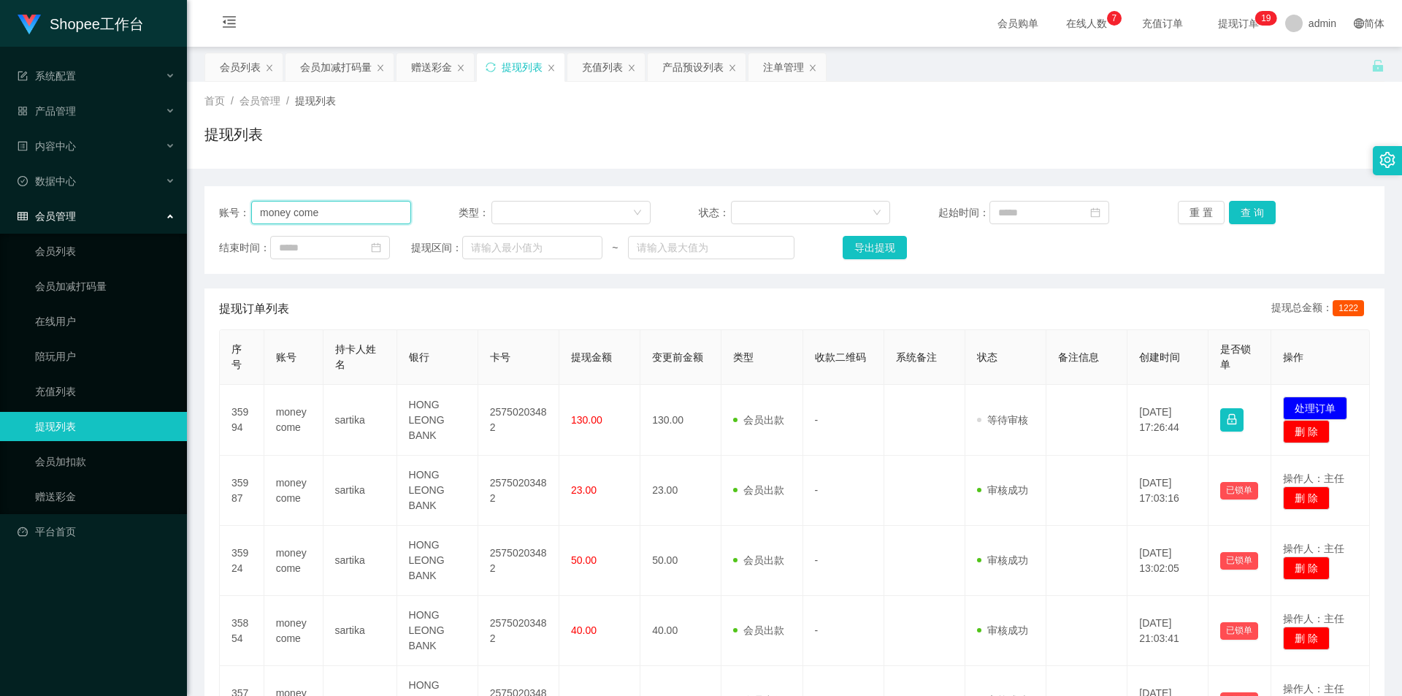
click at [367, 207] on input "money come" at bounding box center [331, 212] width 160 height 23
click at [247, 72] on div "会员列表" at bounding box center [240, 67] width 41 height 28
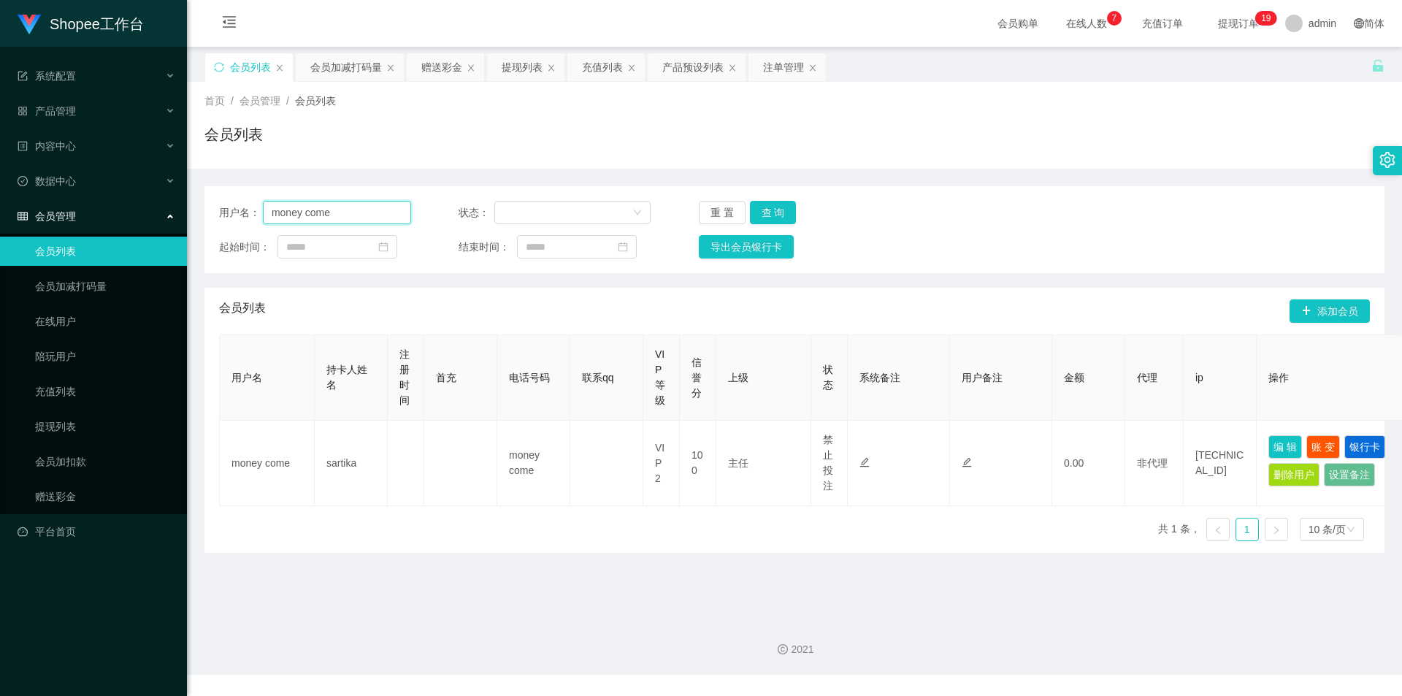
drag, startPoint x: 329, startPoint y: 215, endPoint x: 358, endPoint y: 222, distance: 30.1
click at [333, 212] on input "money come" at bounding box center [337, 212] width 148 height 23
paste input "cbkia96"
type input "cbkia96"
click at [751, 235] on div "用户名： cbkia96 状态： 重 置 查 询 起始时间： 结束时间： 导出会员银行卡" at bounding box center [794, 229] width 1180 height 87
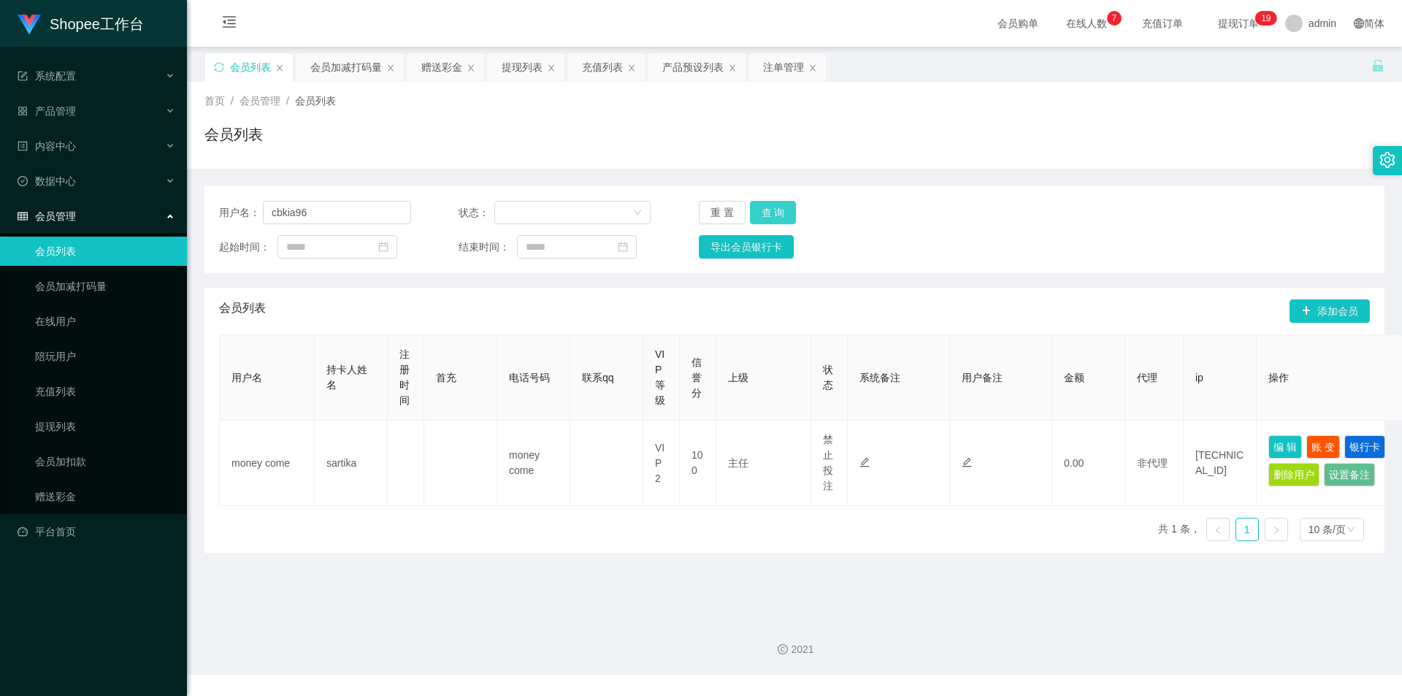
click at [780, 214] on button "查 询" at bounding box center [773, 212] width 47 height 23
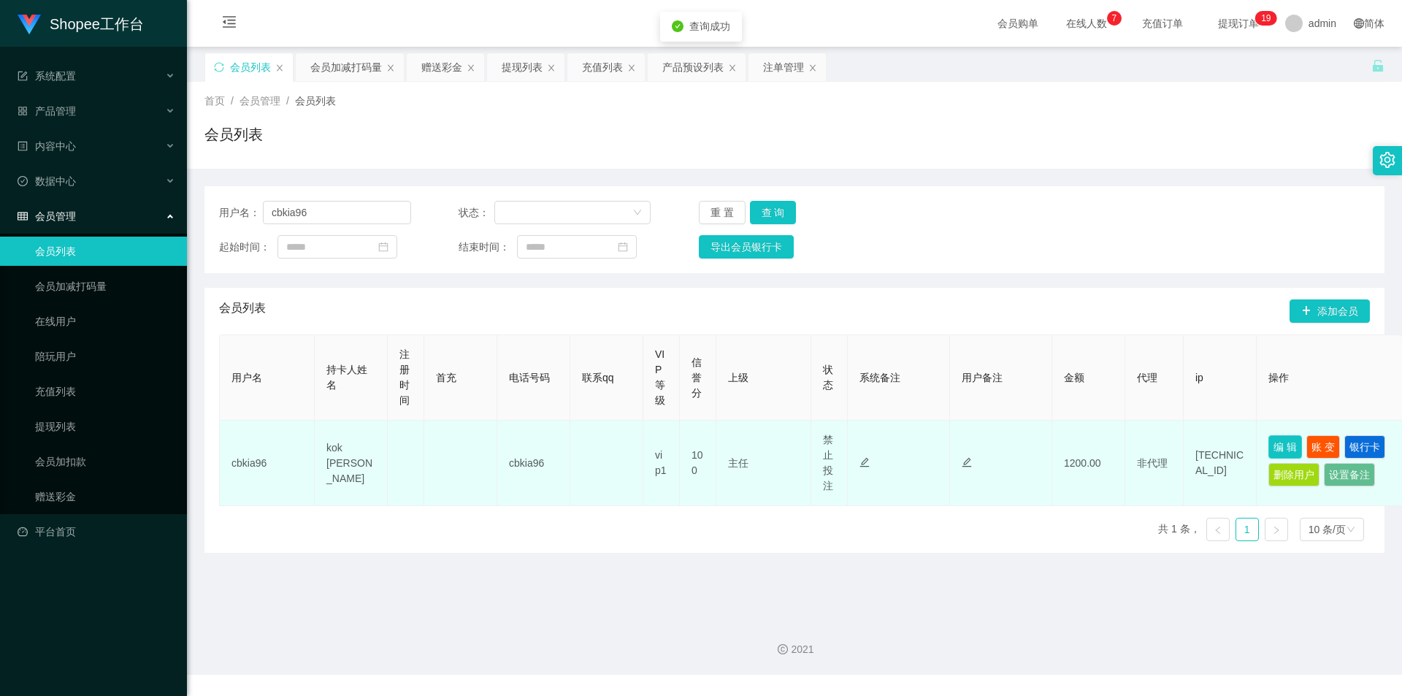
click at [1287, 442] on button "编 辑" at bounding box center [1285, 446] width 34 height 23
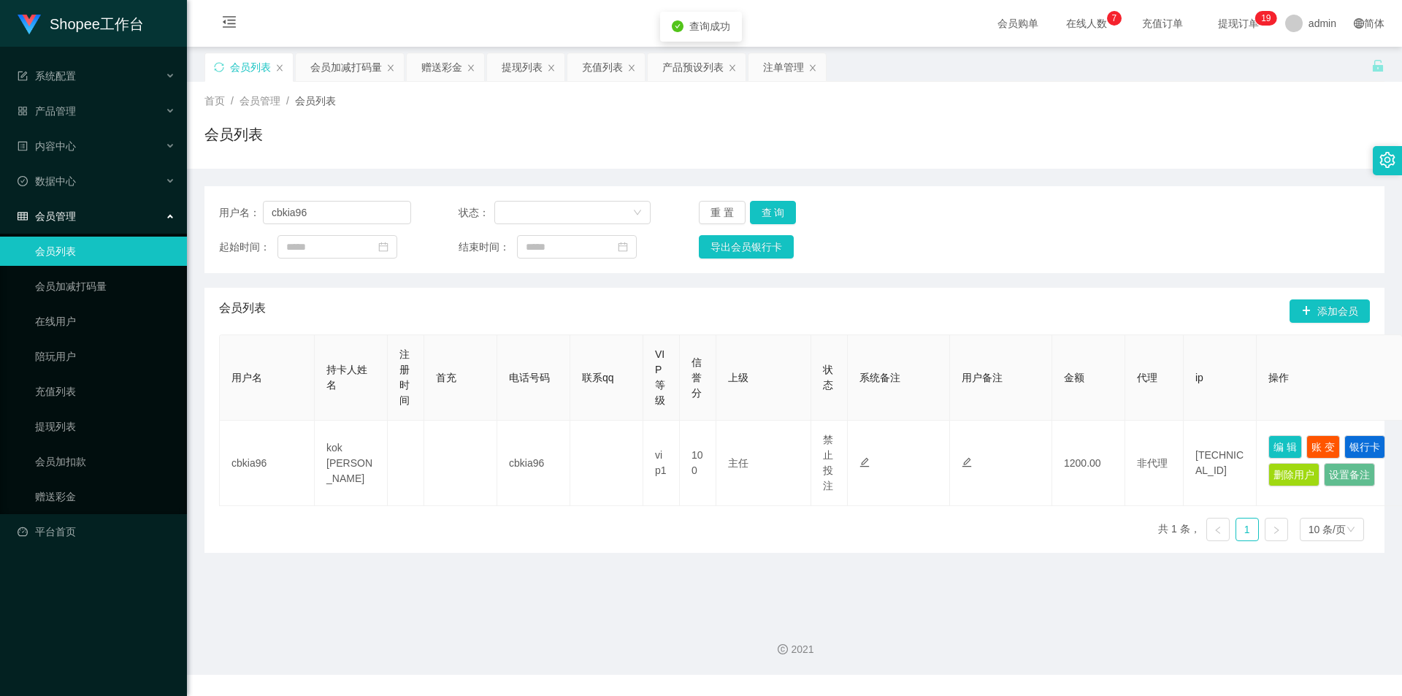
type input "cbkia96"
type input "kok [PERSON_NAME]"
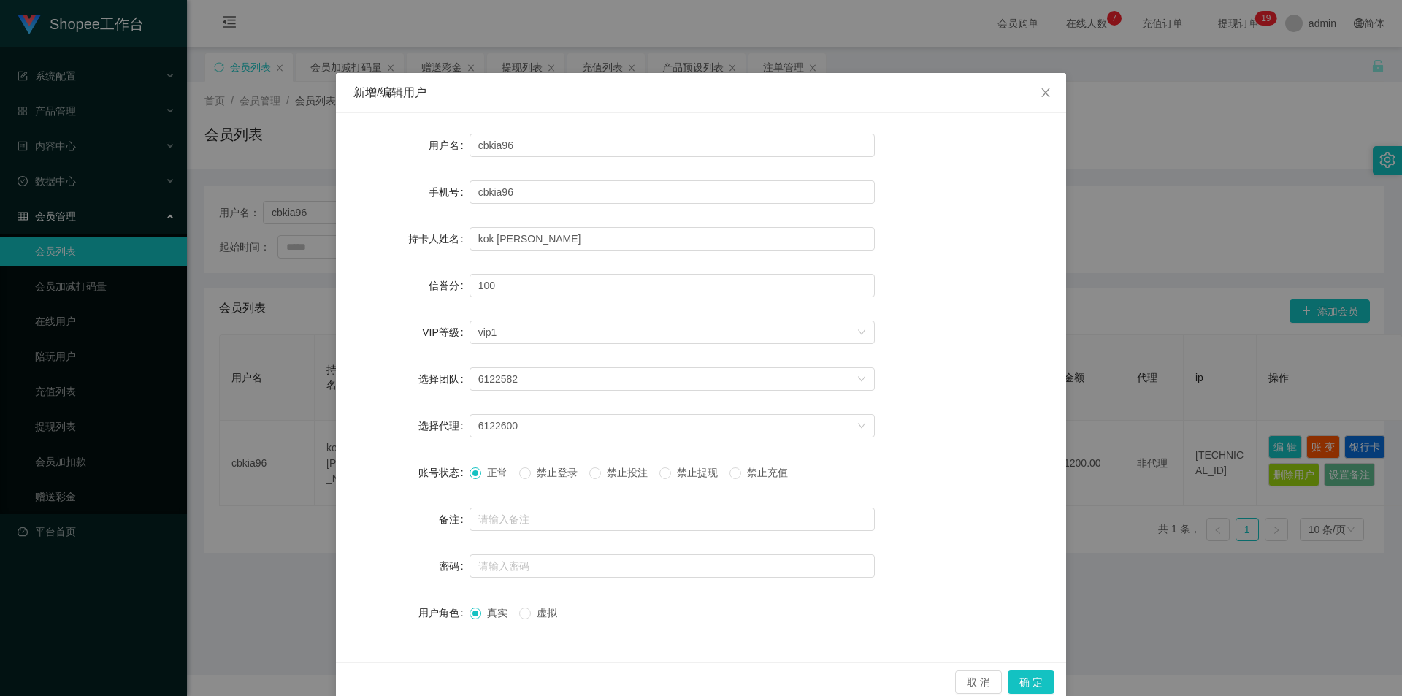
click at [567, 468] on span "禁止登录" at bounding box center [557, 473] width 53 height 12
click at [1029, 678] on button "确 定" at bounding box center [1031, 681] width 47 height 23
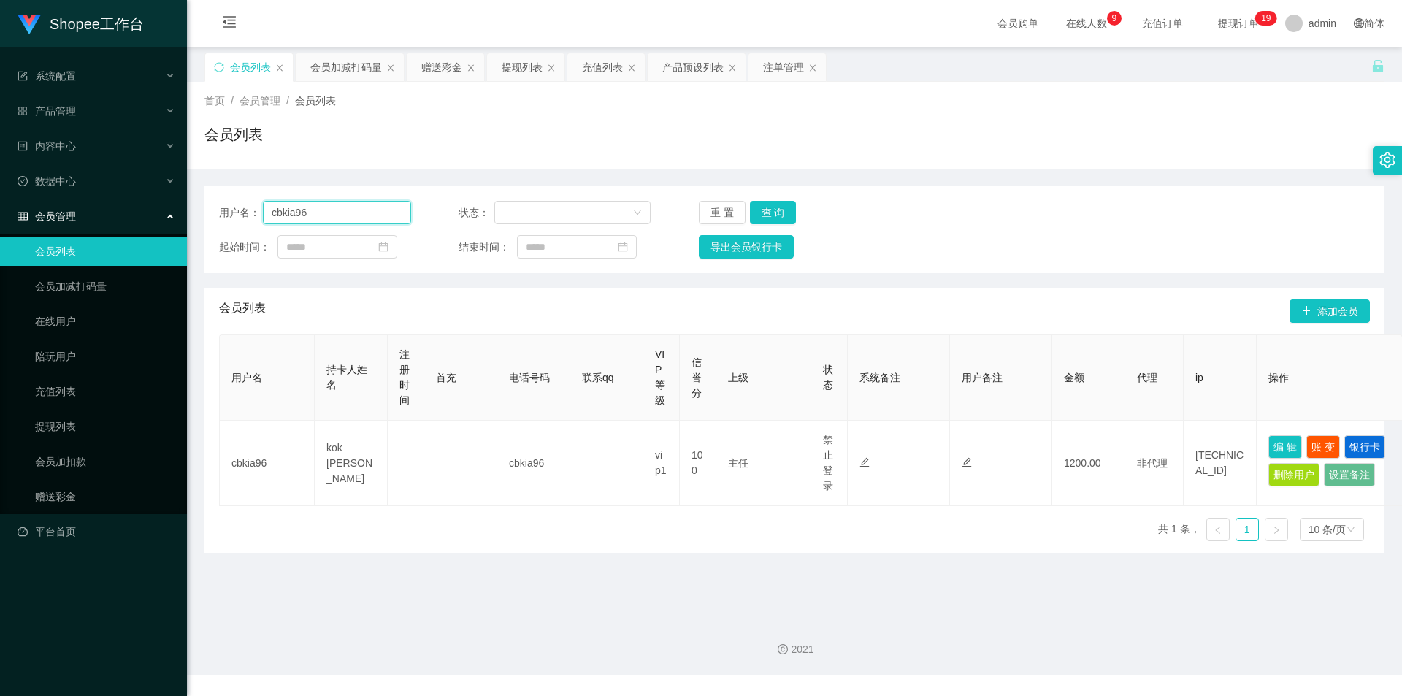
drag, startPoint x: 340, startPoint y: 215, endPoint x: 401, endPoint y: 225, distance: 61.3
click at [340, 215] on input "cbkia96" at bounding box center [337, 212] width 148 height 23
paste input "01110933351"
type input "01110933351"
drag, startPoint x: 763, startPoint y: 210, endPoint x: 843, endPoint y: 385, distance: 191.8
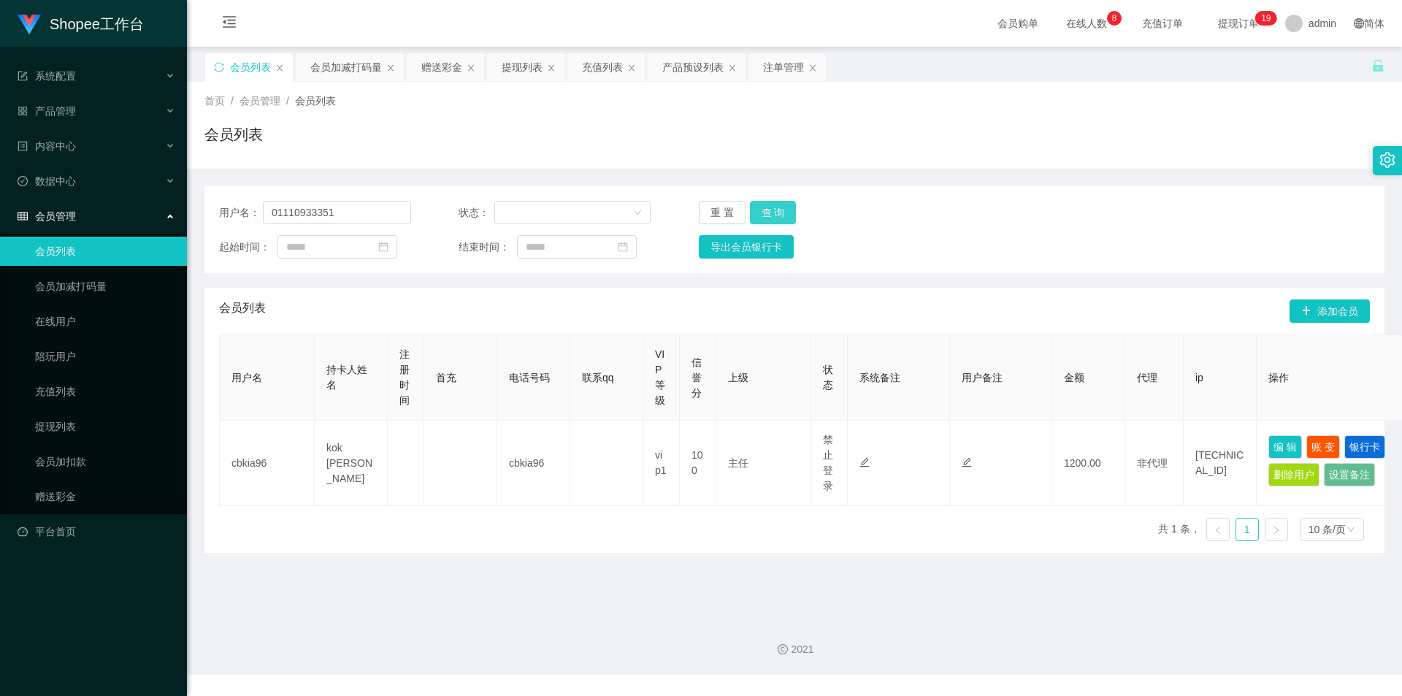
click at [763, 210] on button "查 询" at bounding box center [773, 212] width 47 height 23
click at [346, 213] on input "01110933351" at bounding box center [337, 212] width 148 height 23
click at [769, 216] on button "查 询" at bounding box center [773, 212] width 47 height 23
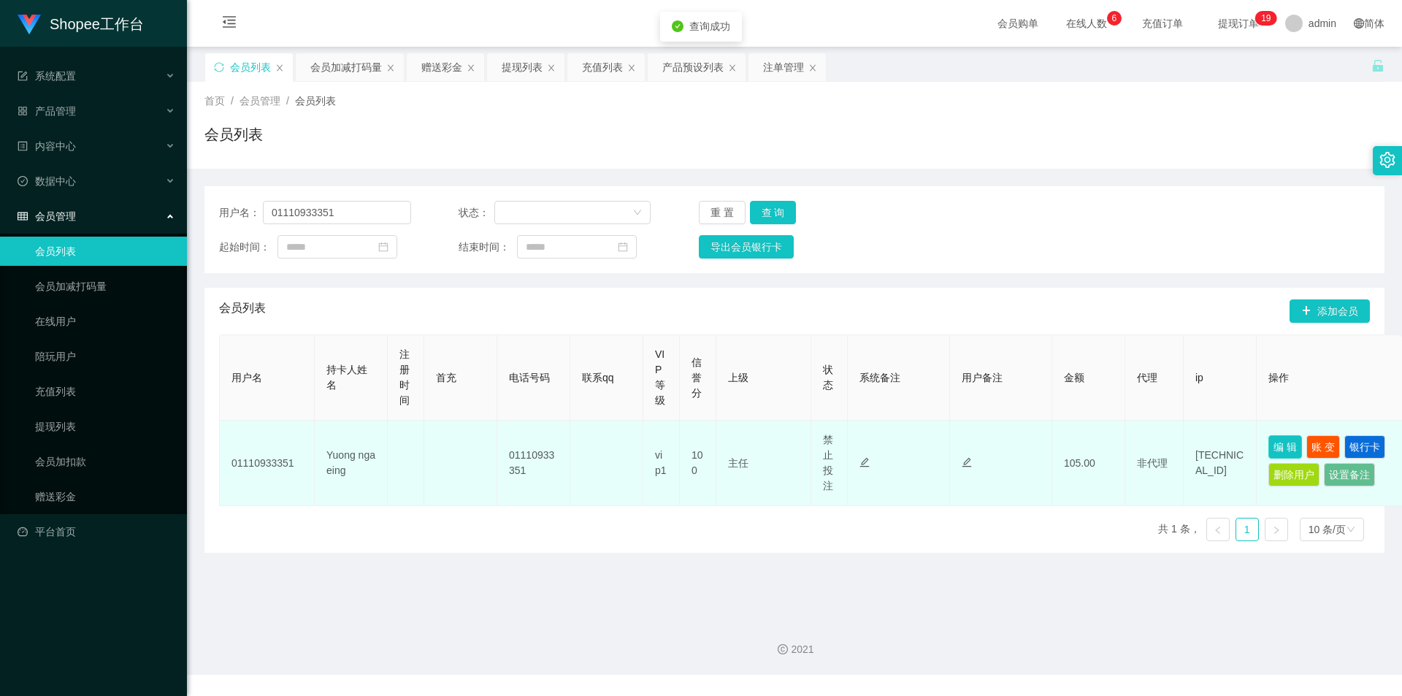
click at [1286, 445] on button "编 辑" at bounding box center [1285, 446] width 34 height 23
type input "01110933351"
type input "Yuong nga eing"
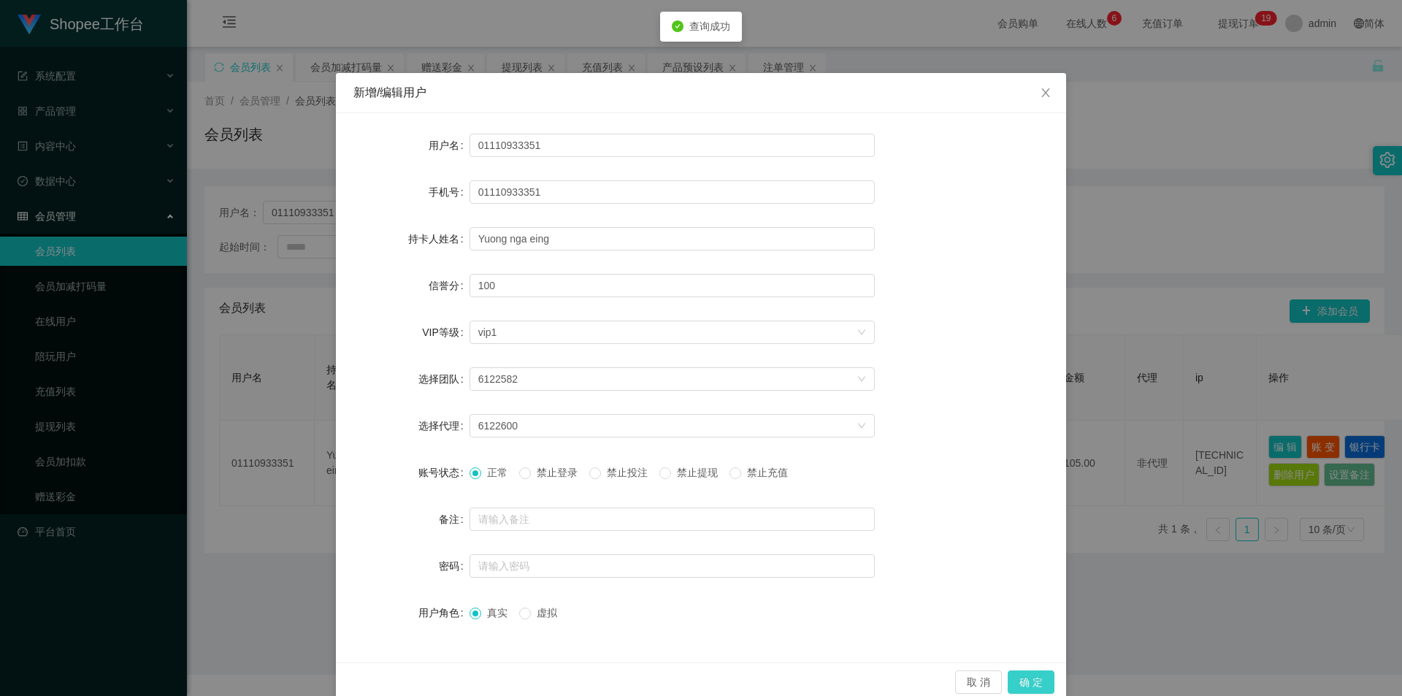
click at [1013, 676] on button "确 定" at bounding box center [1031, 681] width 47 height 23
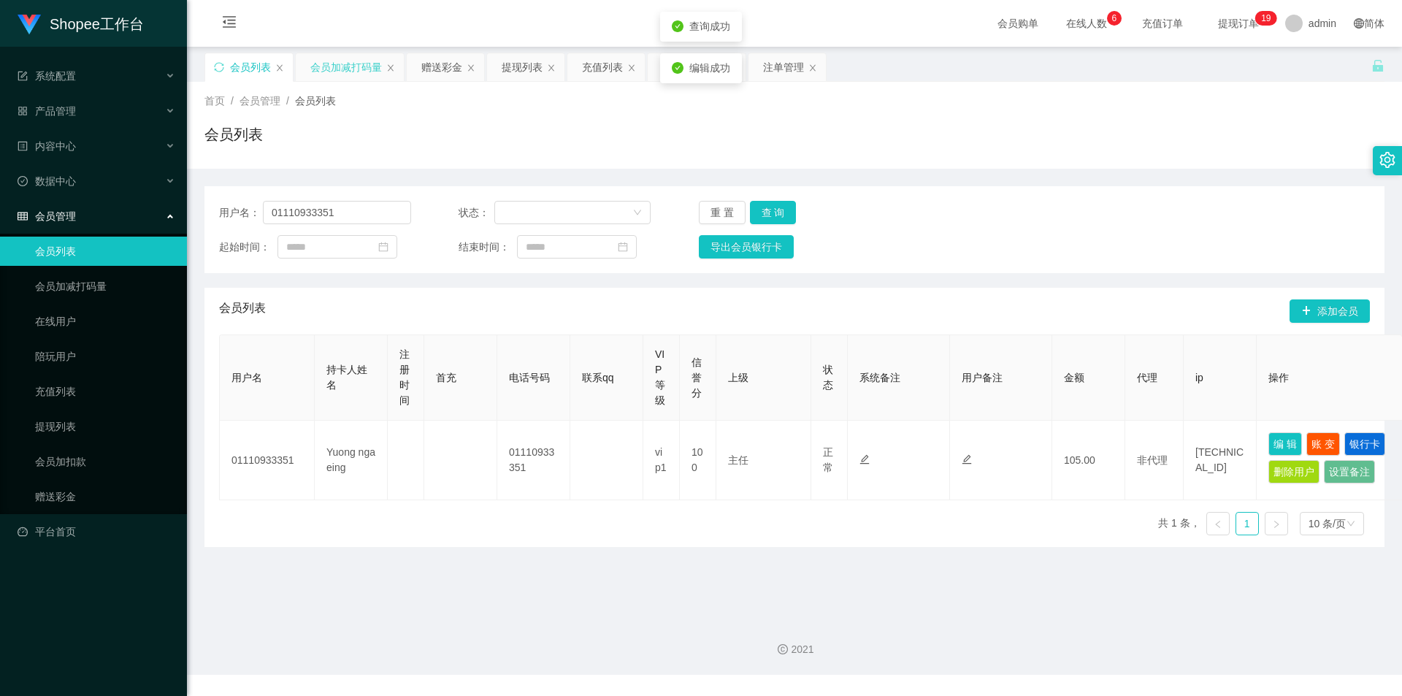
click at [351, 74] on div "会员加减打码量" at bounding box center [346, 67] width 72 height 28
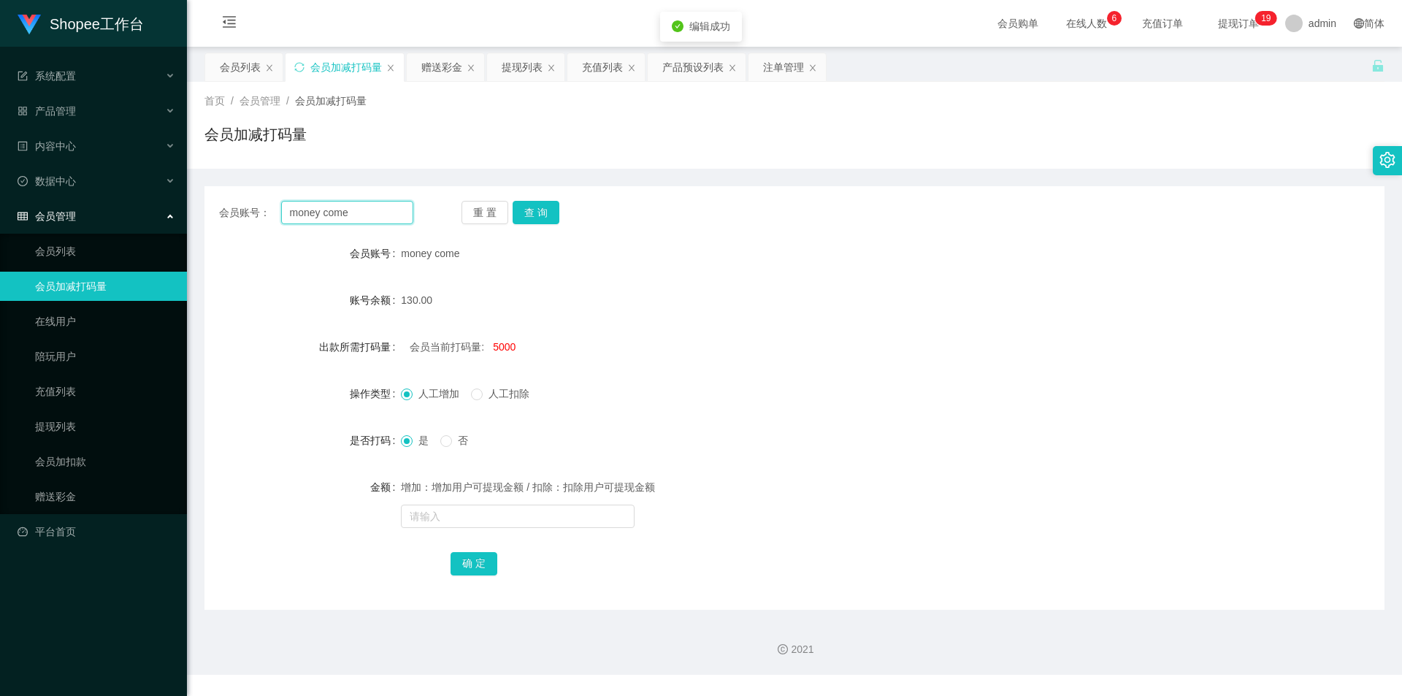
click at [366, 211] on input "money come" at bounding box center [347, 212] width 132 height 23
paste input "01110933351"
type input "01110933351"
click at [542, 212] on button "查 询" at bounding box center [536, 212] width 47 height 23
click at [550, 203] on button "查 询" at bounding box center [536, 212] width 47 height 23
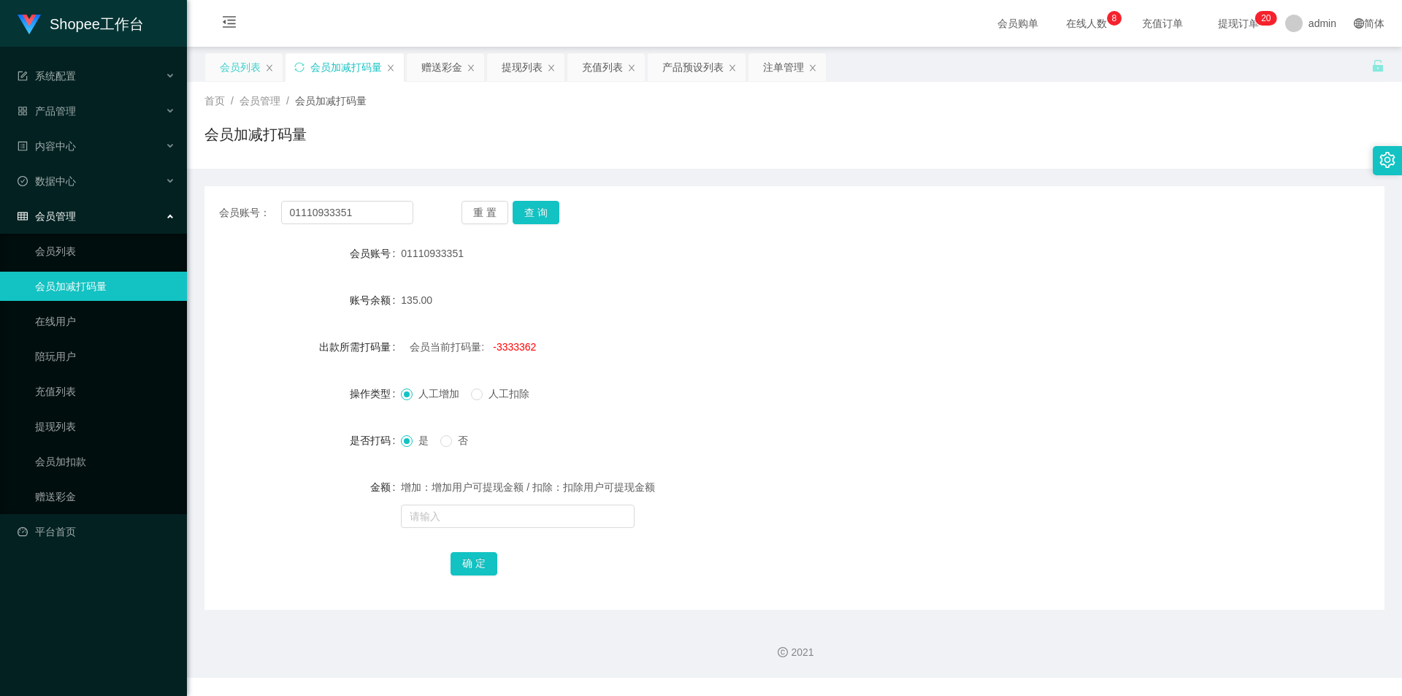
click at [229, 65] on div "会员列表" at bounding box center [240, 67] width 41 height 28
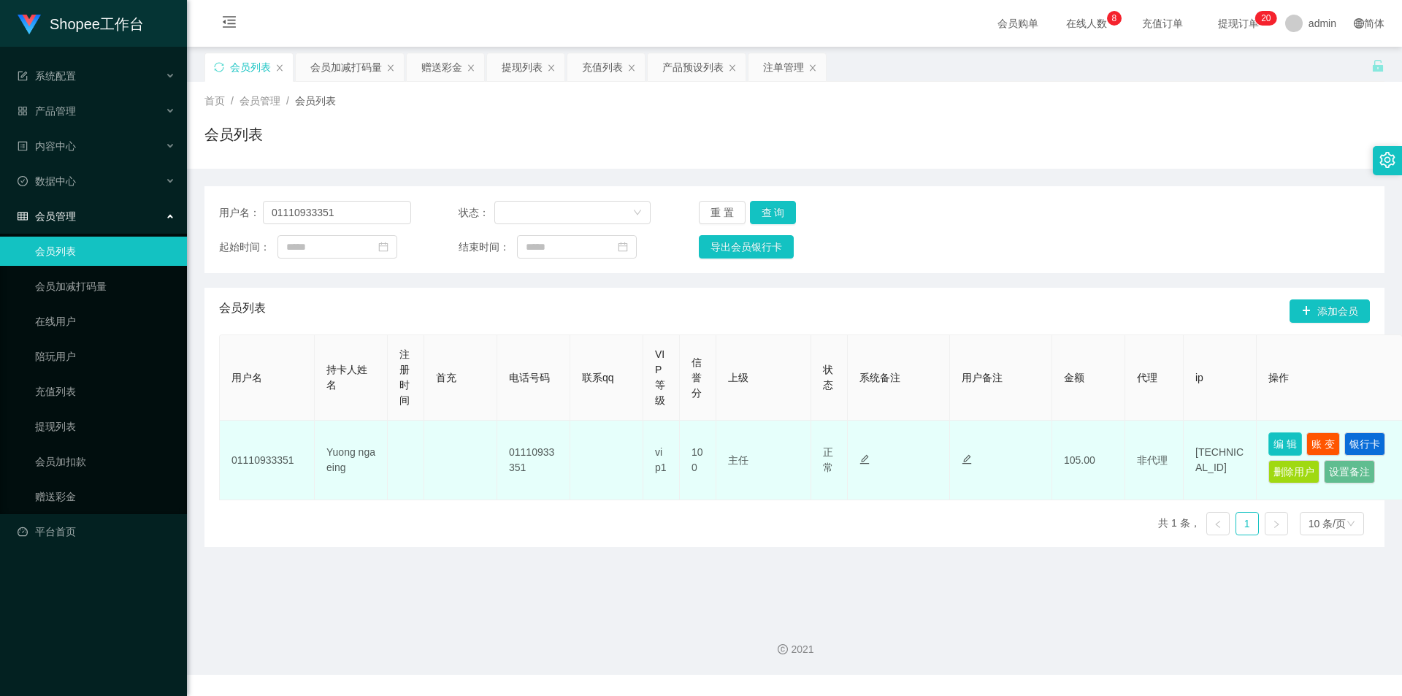
click at [1276, 438] on button "编 辑" at bounding box center [1285, 443] width 34 height 23
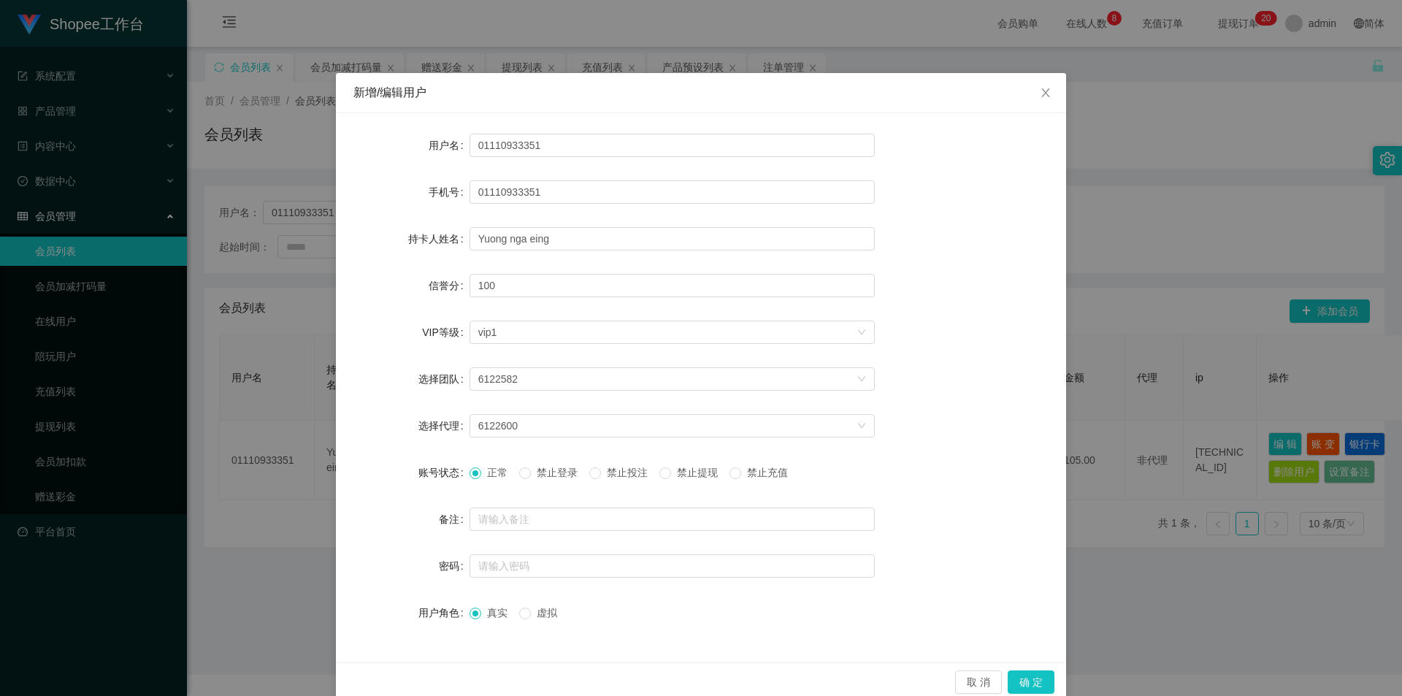
click at [624, 477] on span "禁止投注" at bounding box center [627, 473] width 53 height 12
click at [1033, 683] on button "确 定" at bounding box center [1031, 681] width 47 height 23
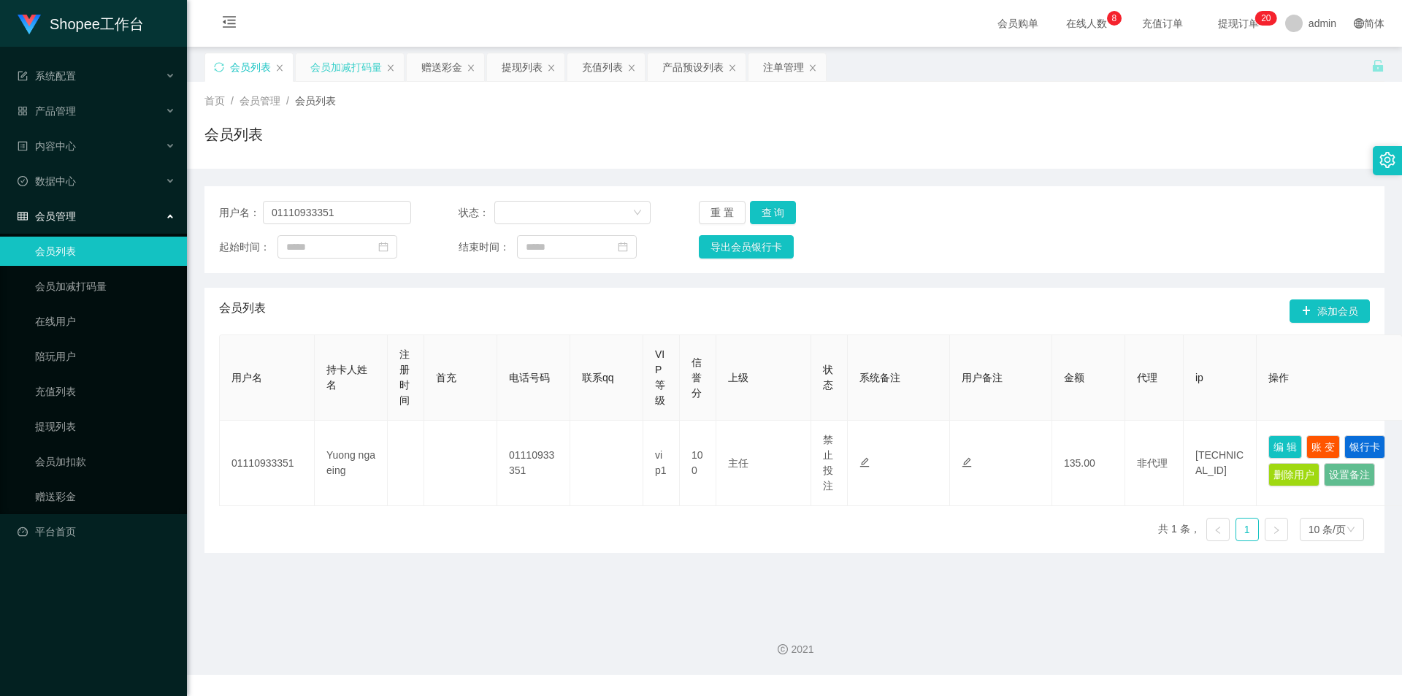
click at [329, 77] on div "会员加减打码量" at bounding box center [346, 67] width 72 height 28
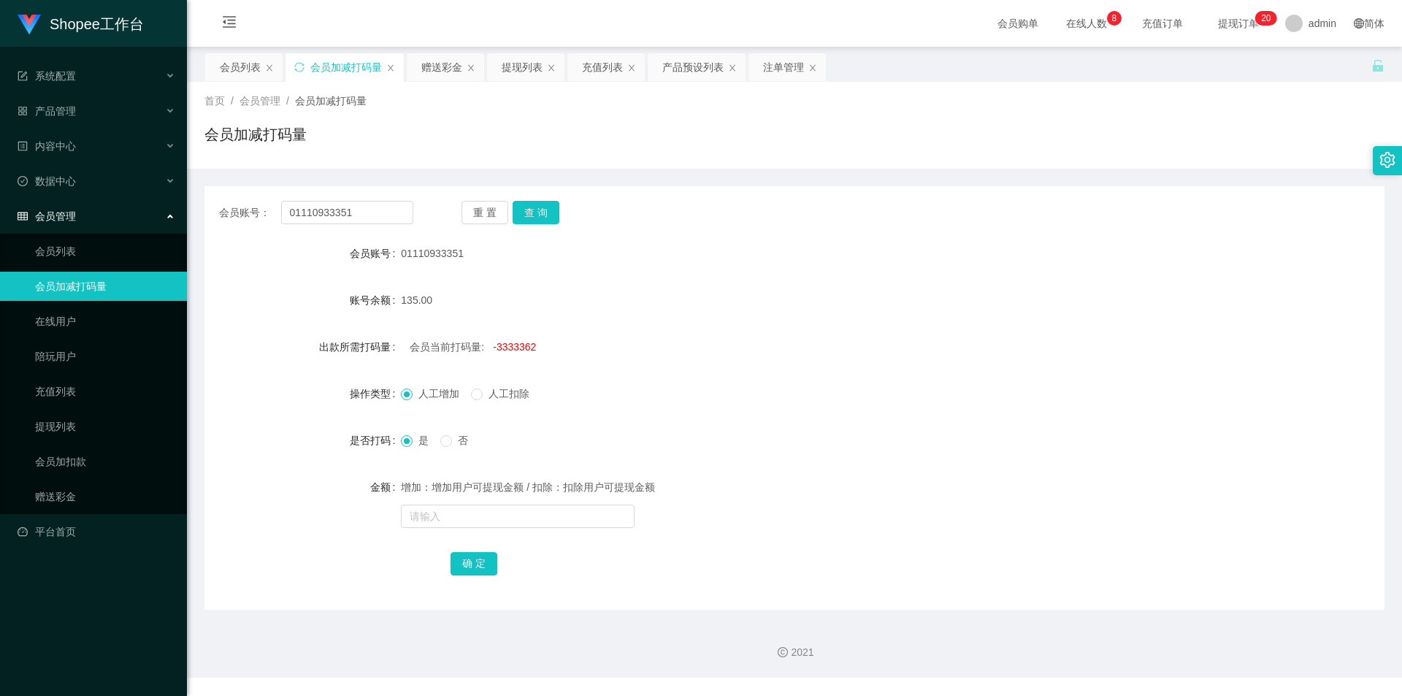
click at [526, 347] on span "-3333362" at bounding box center [514, 347] width 43 height 12
copy span "3333362"
click at [522, 523] on input "text" at bounding box center [518, 515] width 234 height 23
paste input "3333362"
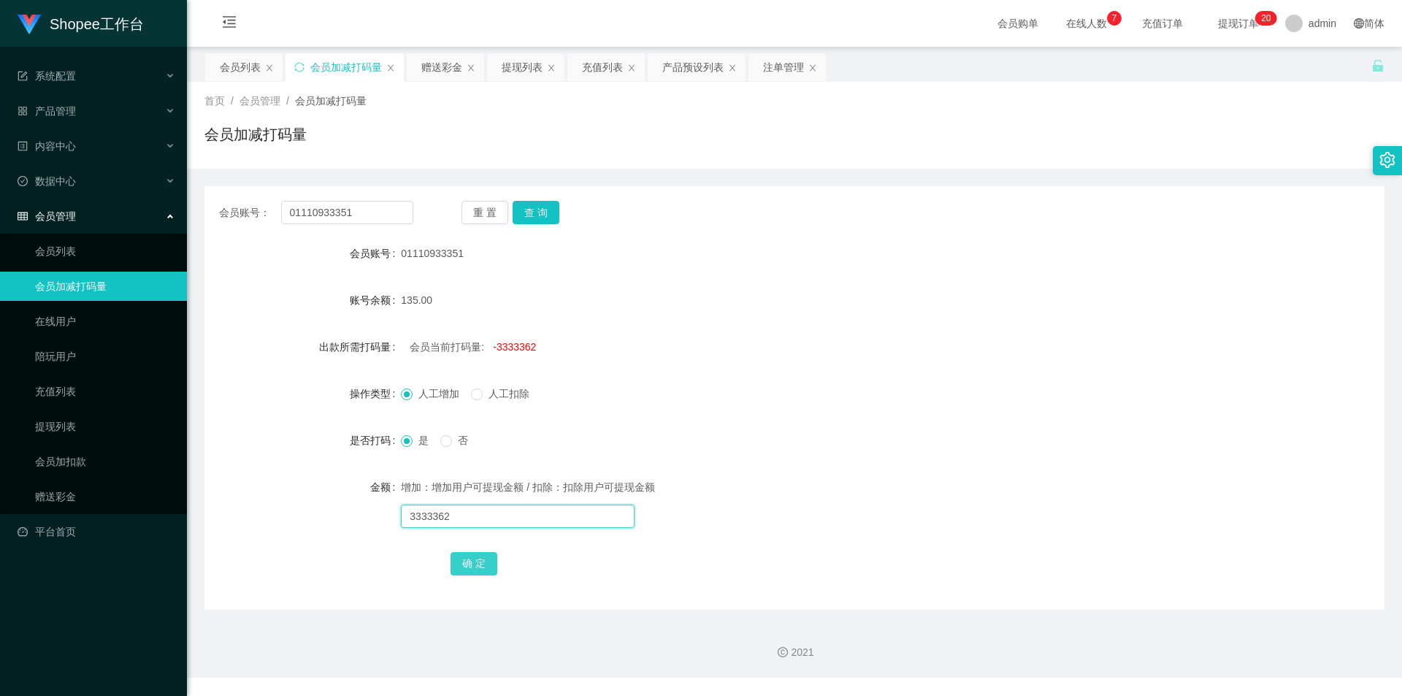
type input "3333362"
click at [460, 569] on button "确 定" at bounding box center [473, 563] width 47 height 23
click at [480, 515] on input "text" at bounding box center [518, 515] width 234 height 23
type input "5601"
click at [481, 559] on button "确 定" at bounding box center [473, 563] width 47 height 23
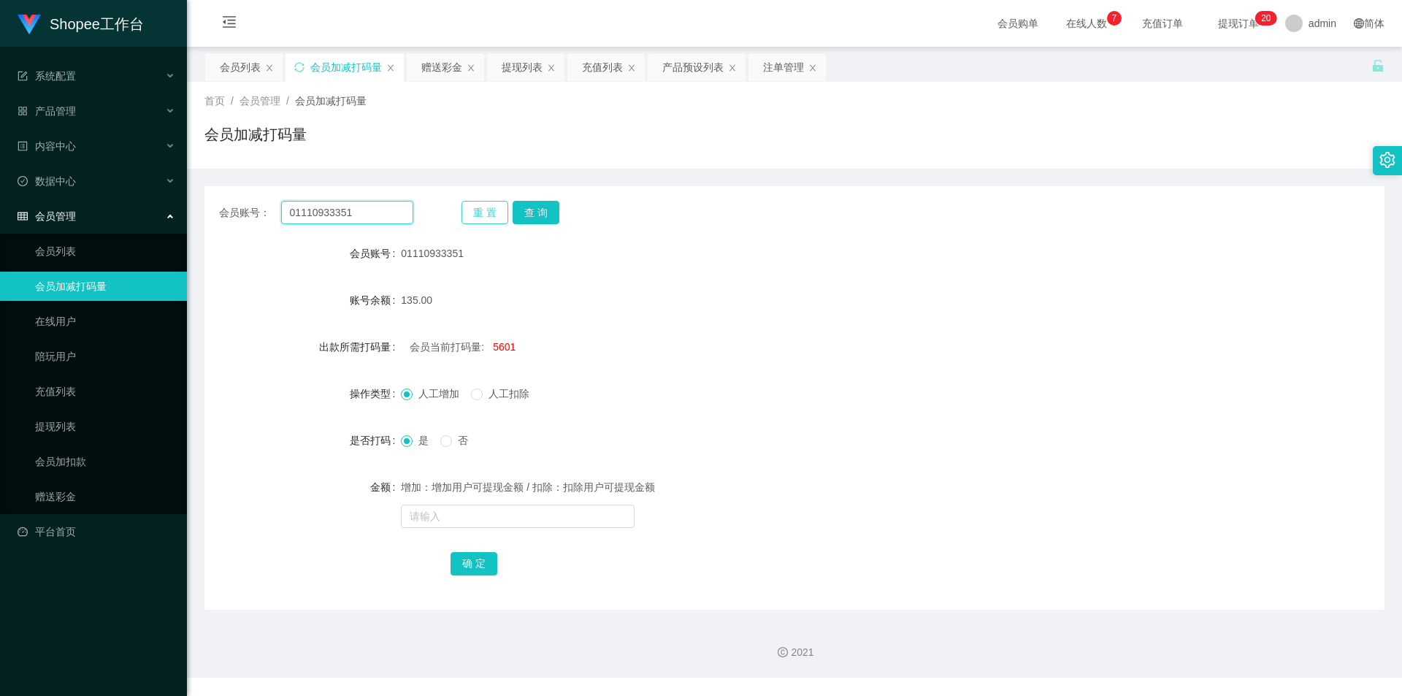
drag, startPoint x: 362, startPoint y: 212, endPoint x: 480, endPoint y: 218, distance: 117.7
click at [362, 213] on input "01110933351" at bounding box center [347, 212] width 132 height 23
paste input "56888"
type input "56888"
drag, startPoint x: 539, startPoint y: 212, endPoint x: 414, endPoint y: 185, distance: 127.9
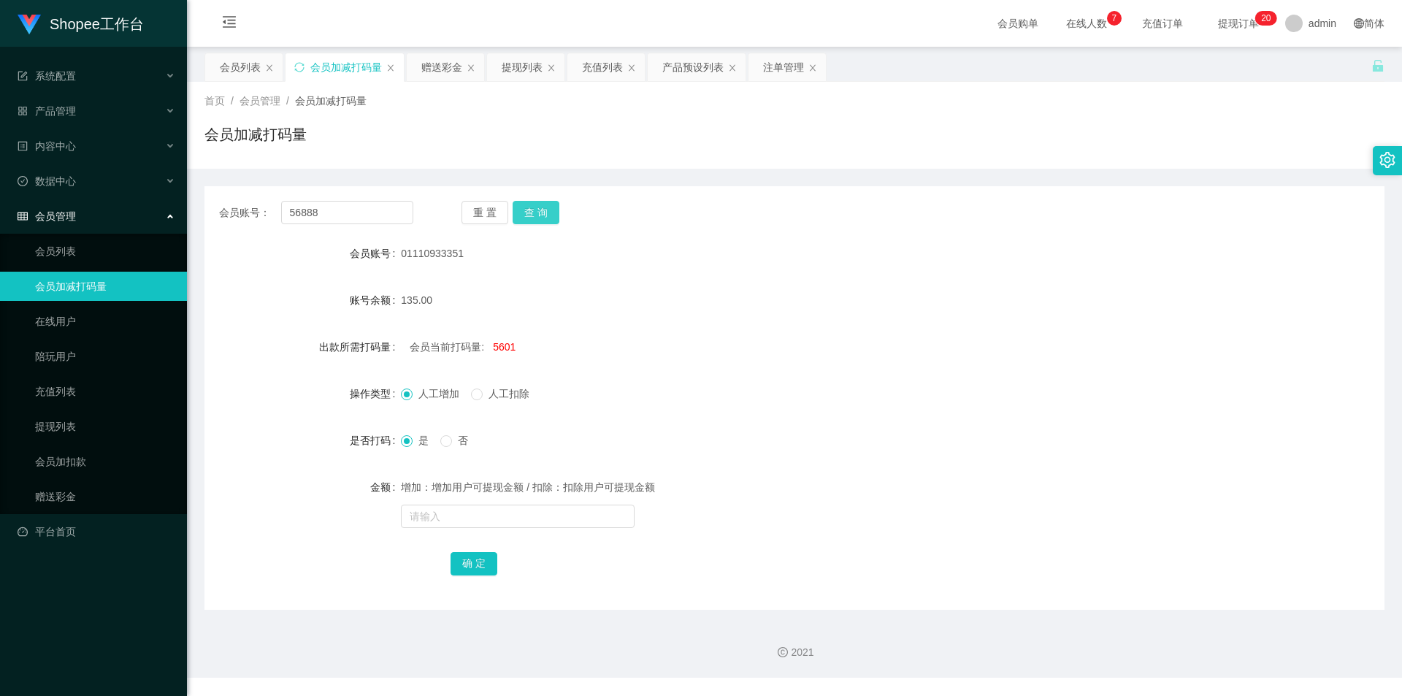
click at [539, 212] on button "查 询" at bounding box center [536, 212] width 47 height 23
click at [222, 65] on div "会员列表" at bounding box center [240, 67] width 41 height 28
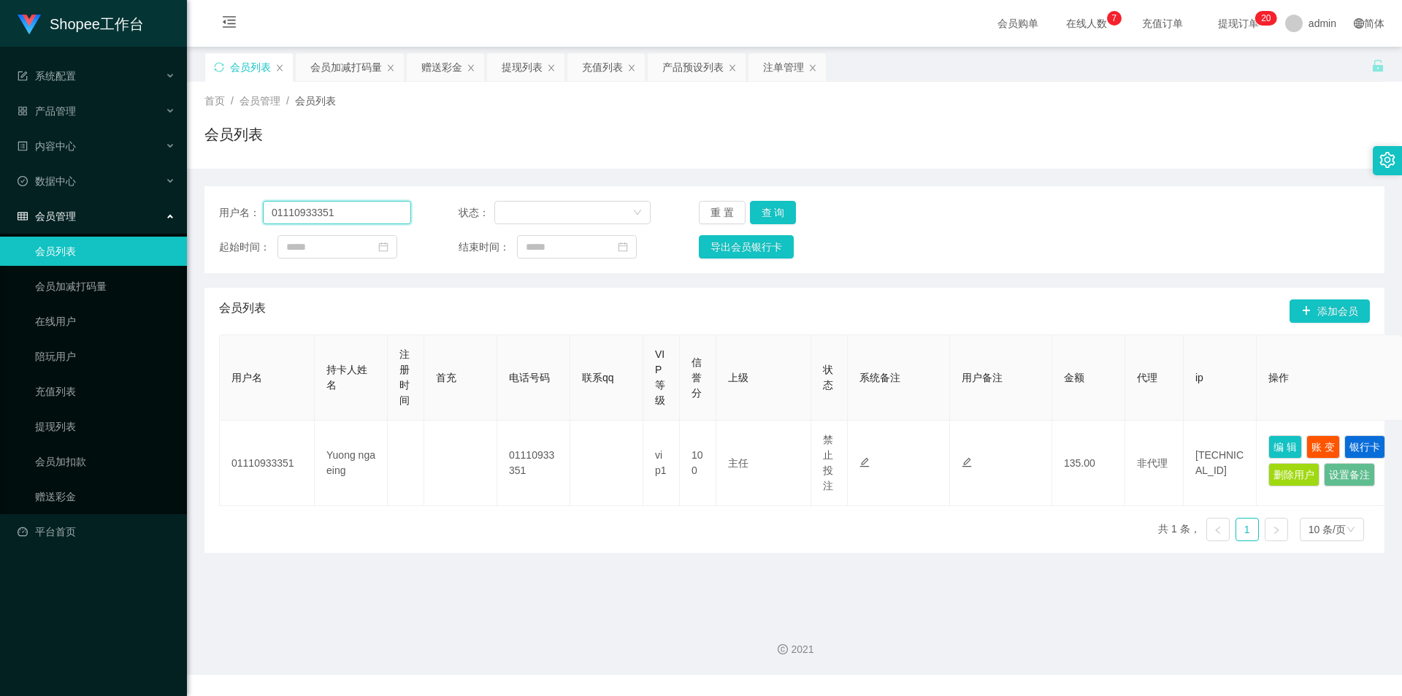
click at [389, 223] on input "01110933351" at bounding box center [337, 212] width 148 height 23
click at [370, 215] on input "01110933351" at bounding box center [337, 212] width 148 height 23
paste input "56888"
type input "56888"
click at [760, 211] on button "查 询" at bounding box center [773, 212] width 47 height 23
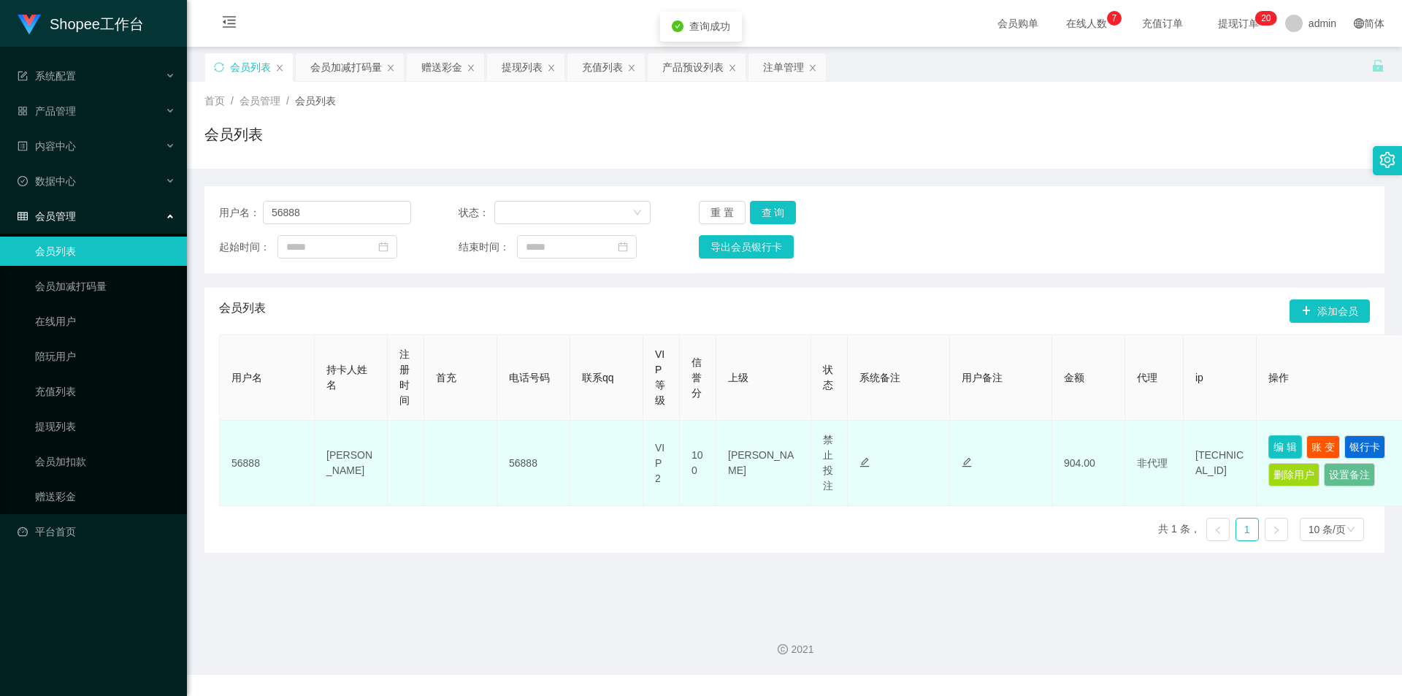
click at [1293, 445] on button "编 辑" at bounding box center [1285, 446] width 34 height 23
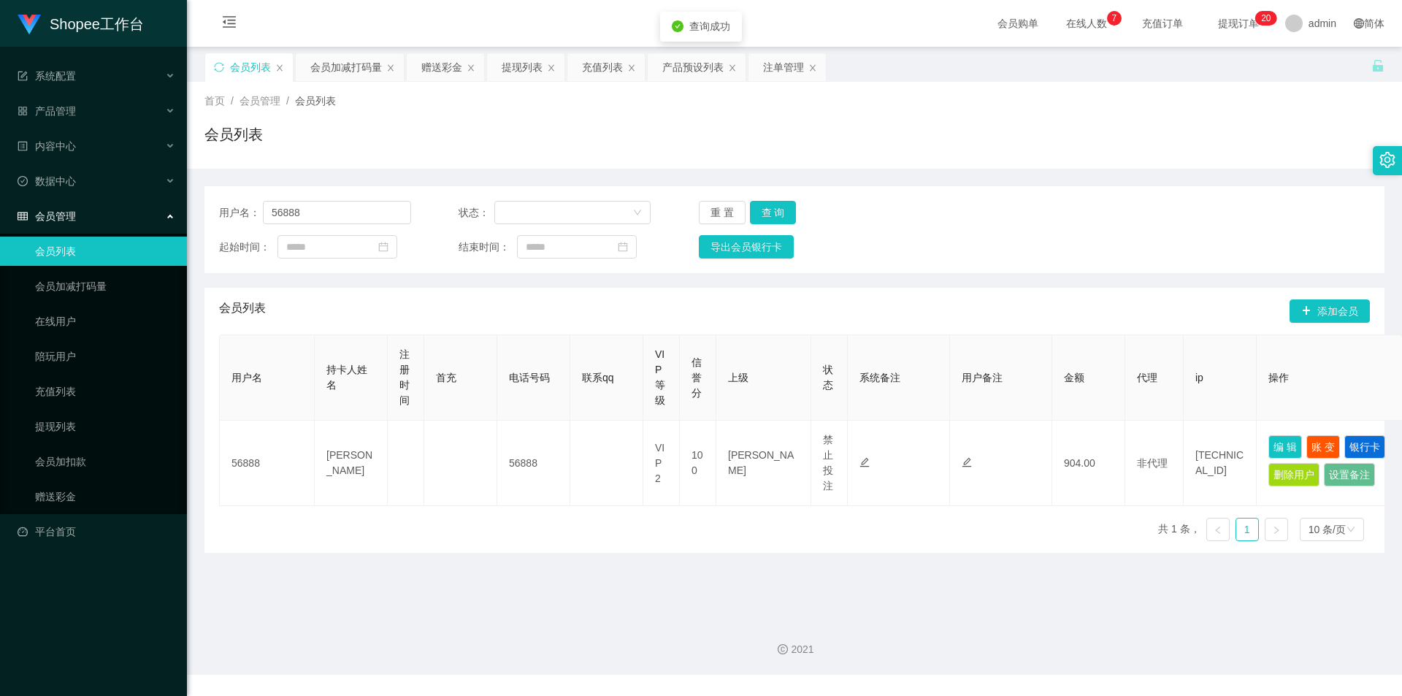
type input "56888"
type input "[PERSON_NAME]"
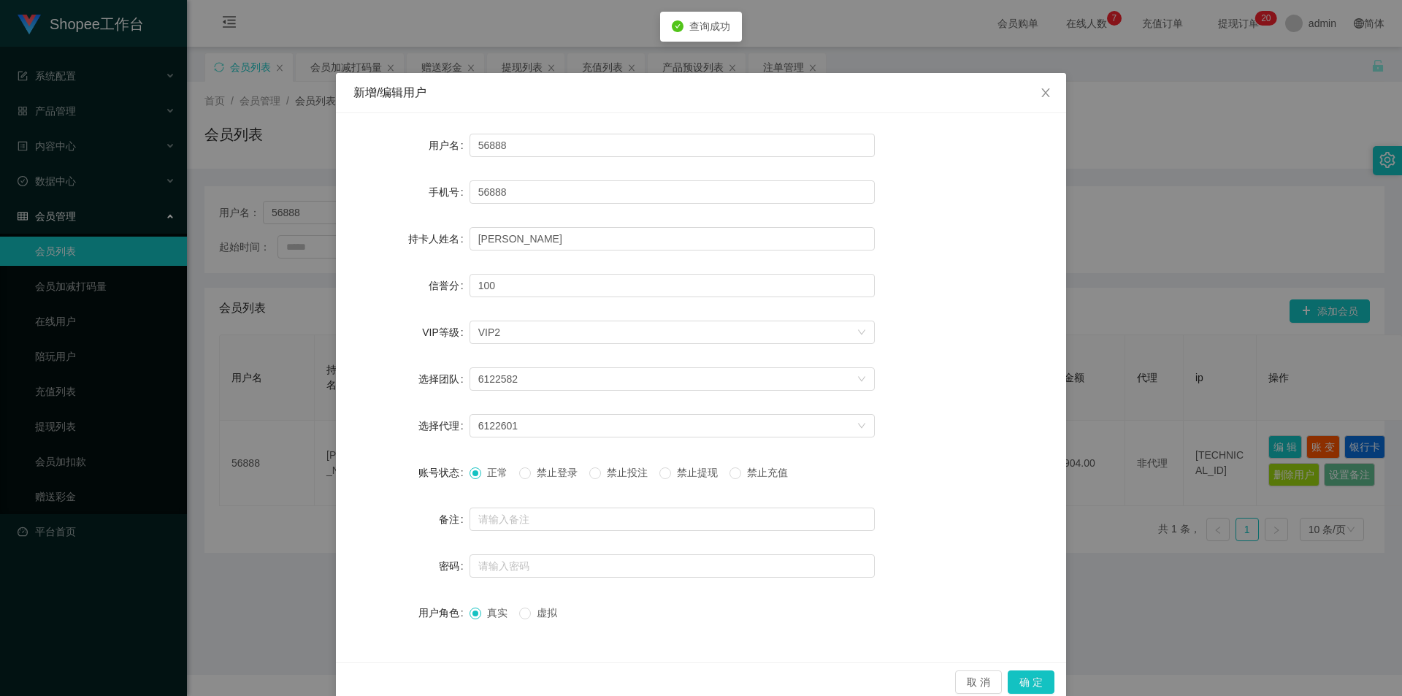
click at [1011, 669] on div "取 消 确 定" at bounding box center [701, 681] width 730 height 39
click at [1037, 672] on button "确 定" at bounding box center [1031, 681] width 47 height 23
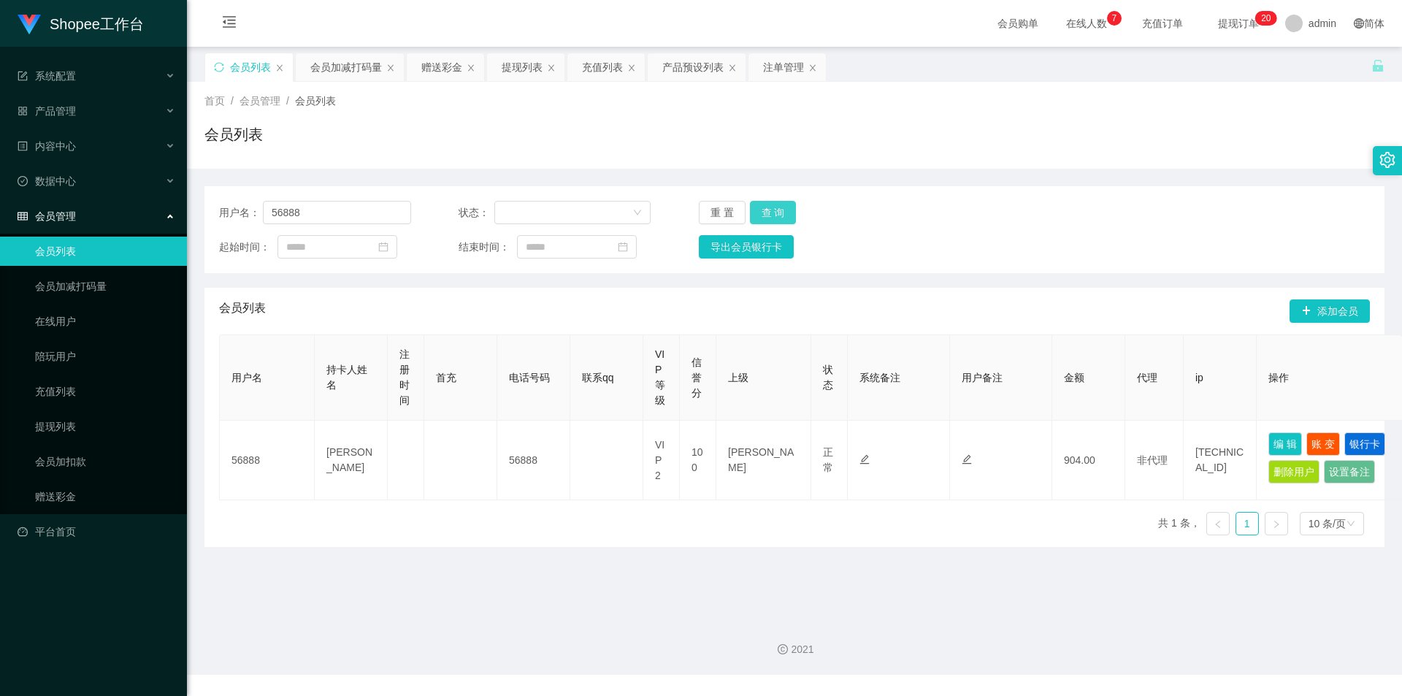
click at [773, 210] on button "查 询" at bounding box center [773, 212] width 47 height 23
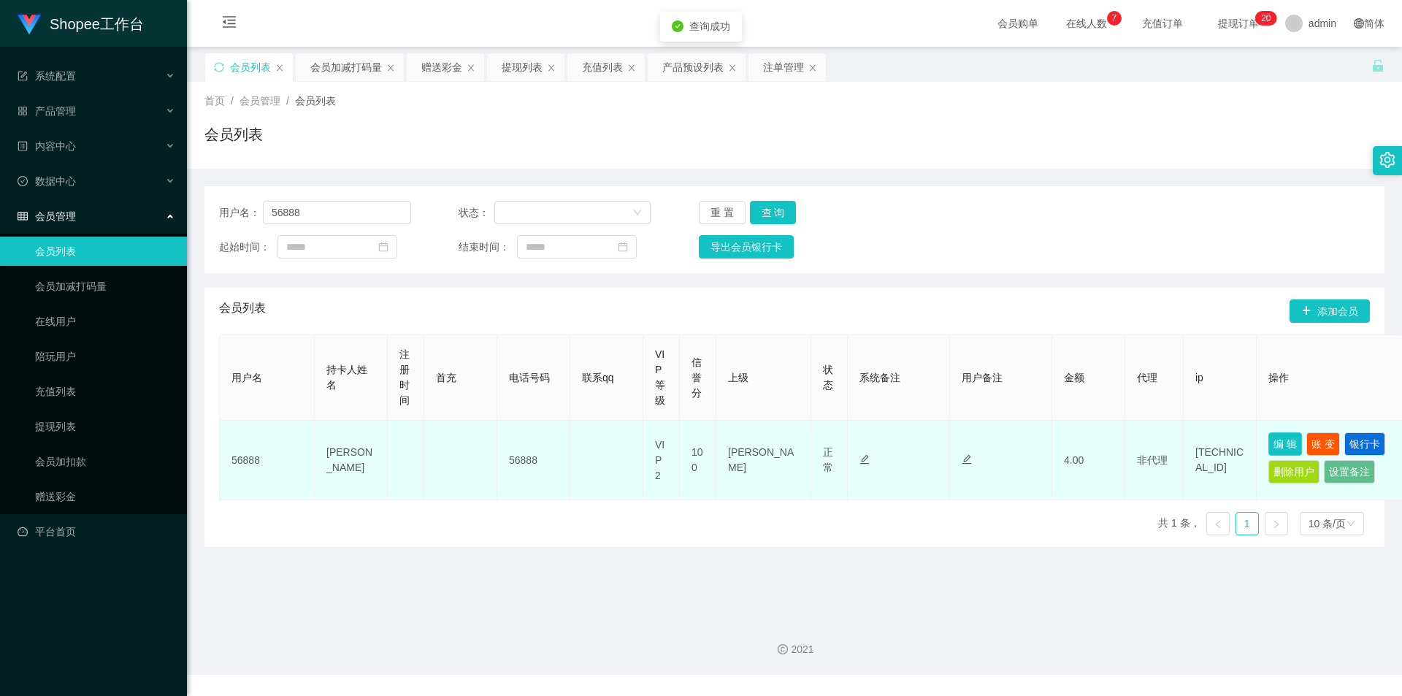
click at [1277, 440] on button "编 辑" at bounding box center [1285, 443] width 34 height 23
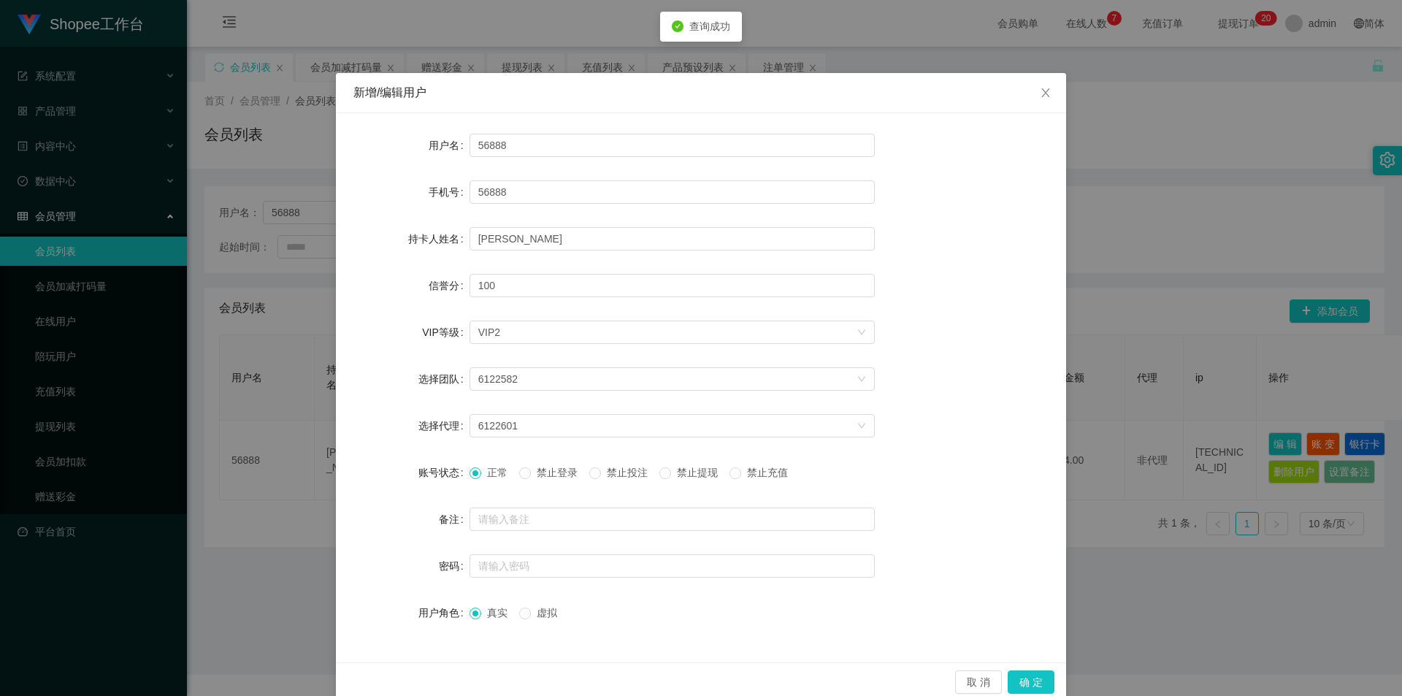
click at [611, 475] on span "禁止投注" at bounding box center [627, 473] width 53 height 12
click at [1035, 687] on button "确 定" at bounding box center [1031, 681] width 47 height 23
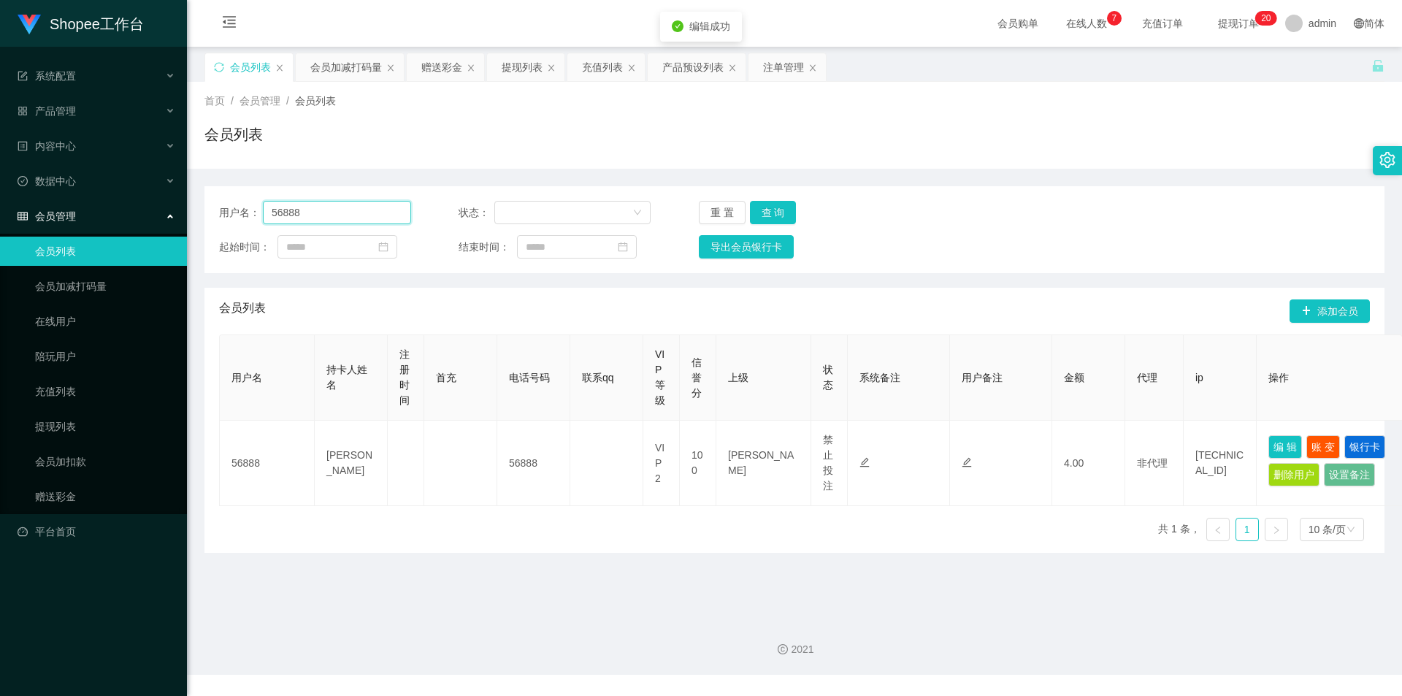
click at [325, 210] on input "56888" at bounding box center [337, 212] width 148 height 23
drag, startPoint x: 770, startPoint y: 60, endPoint x: 754, endPoint y: 85, distance: 30.2
click at [770, 60] on div "注单管理" at bounding box center [783, 67] width 41 height 28
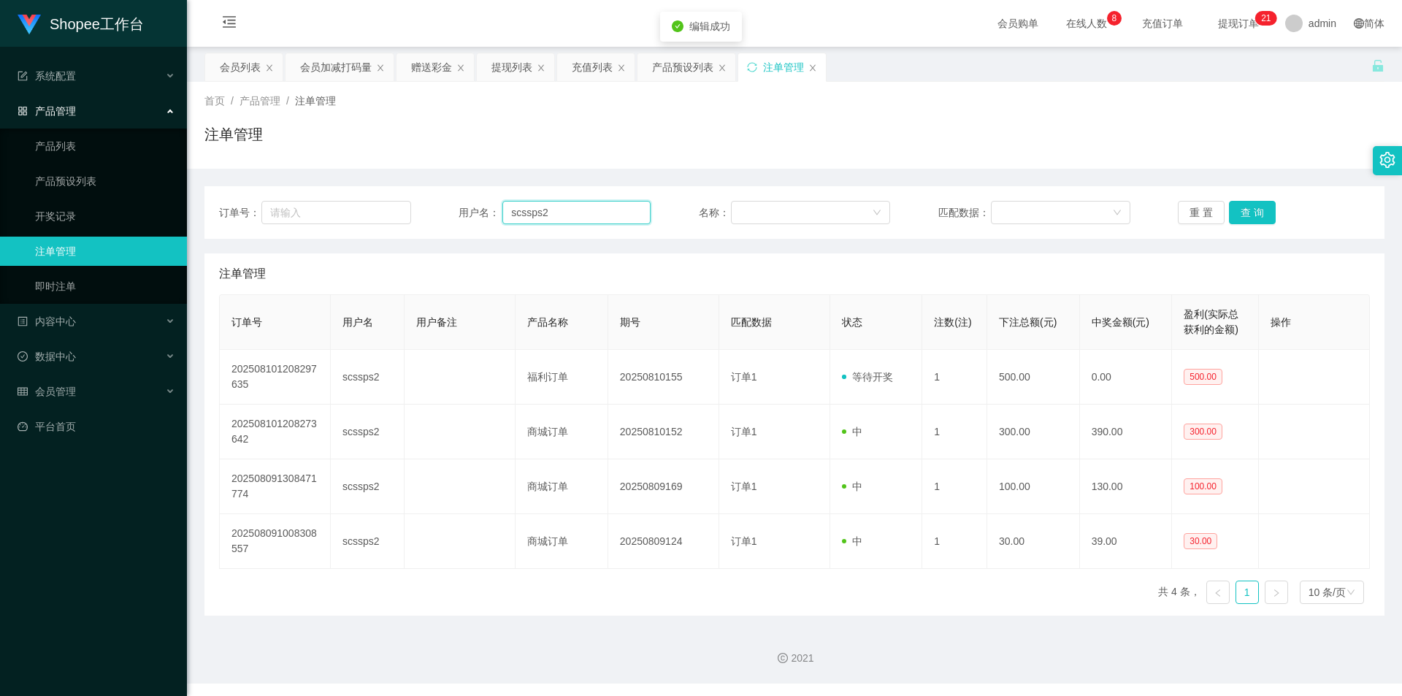
click at [594, 206] on input "scssps2" at bounding box center [576, 212] width 148 height 23
paste input "56888"
type input "56888"
click at [1253, 221] on button "查 询" at bounding box center [1252, 212] width 47 height 23
click at [329, 67] on div "会员加减打码量" at bounding box center [336, 67] width 72 height 28
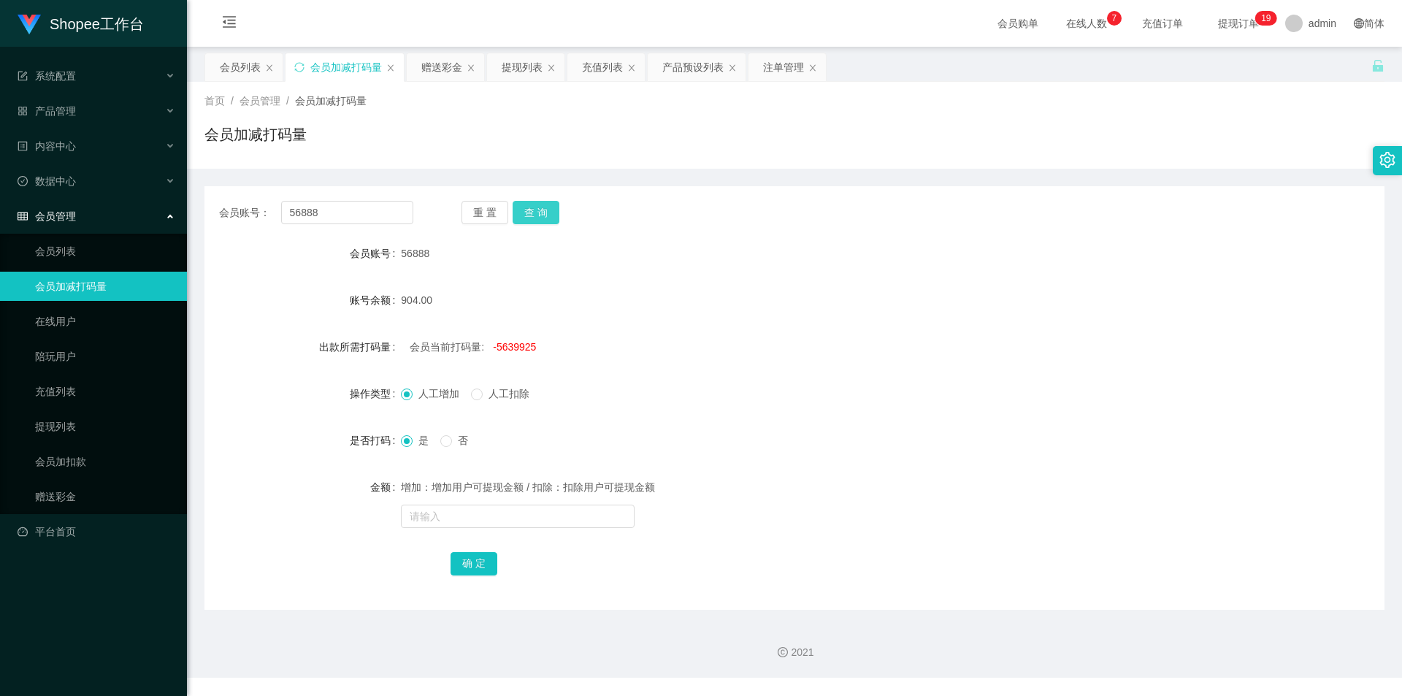
click at [541, 217] on button "查 询" at bounding box center [536, 212] width 47 height 23
click at [231, 74] on div "会员列表" at bounding box center [240, 67] width 41 height 28
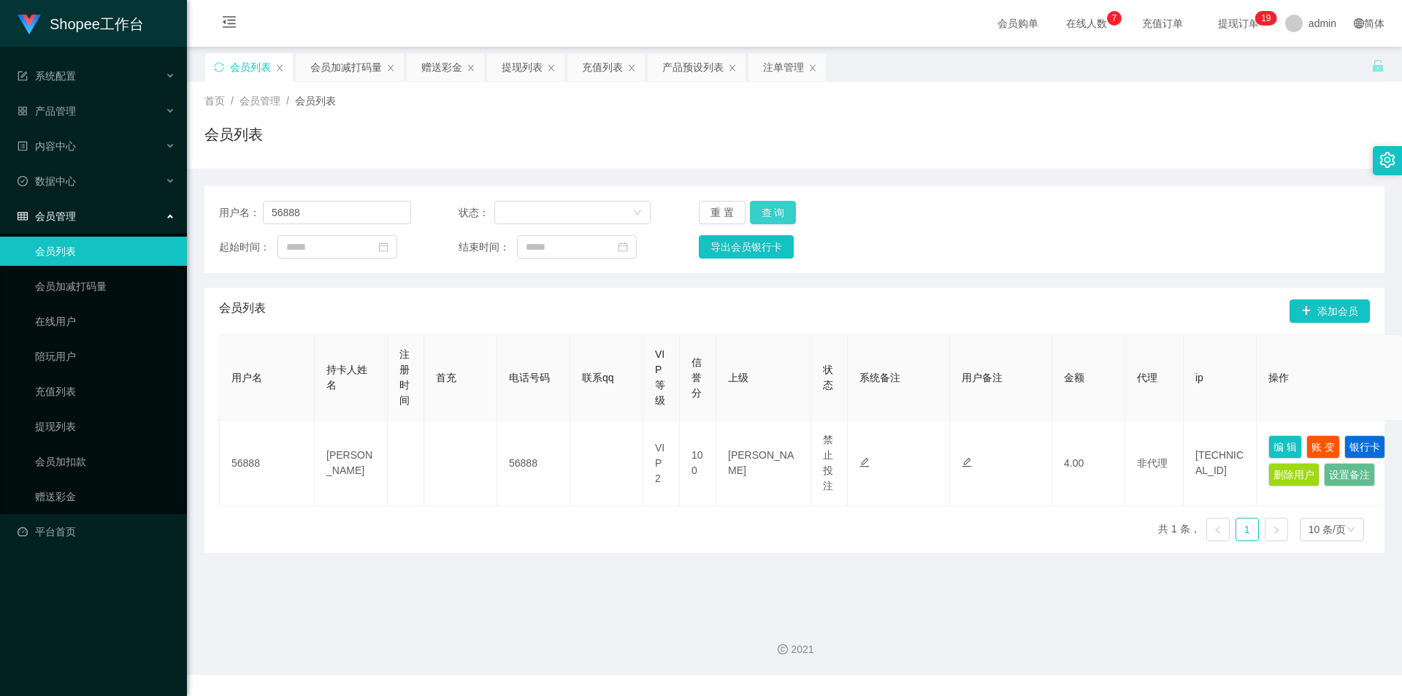
click at [770, 206] on button "查 询" at bounding box center [773, 212] width 47 height 23
